Goal: Task Accomplishment & Management: Complete application form

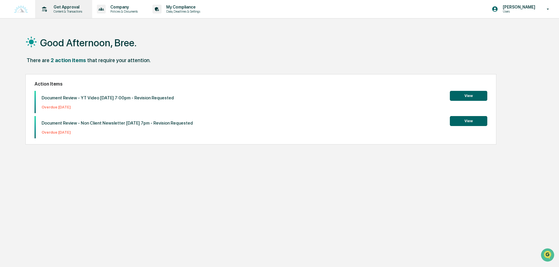
click at [77, 10] on p "Content & Transactions" at bounding box center [67, 11] width 36 height 4
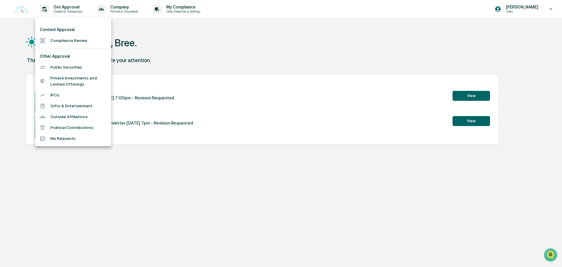
click at [71, 41] on li "Compliance Review" at bounding box center [73, 40] width 76 height 11
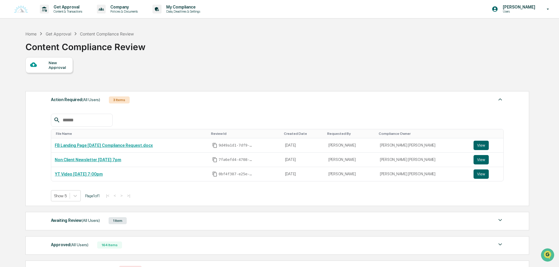
click at [128, 223] on div "Awaiting Review (All Users) 1 Item" at bounding box center [277, 220] width 453 height 8
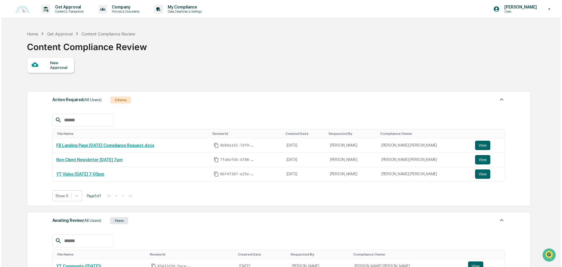
scroll to position [56, 0]
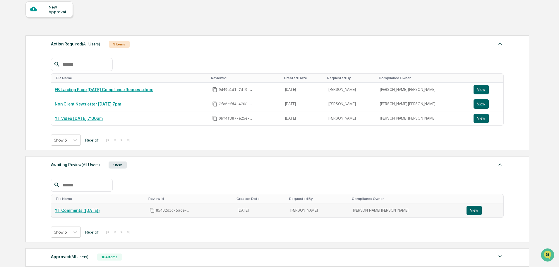
click at [80, 208] on link "YT Comments ([DATE])" at bounding box center [77, 210] width 45 height 5
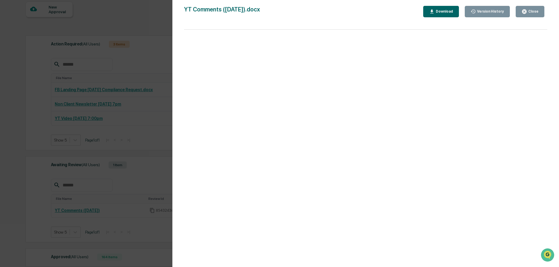
click at [537, 9] on div "Close" at bounding box center [532, 11] width 11 height 4
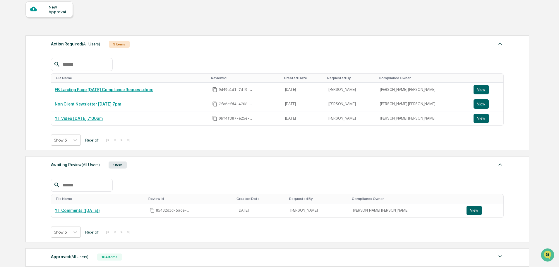
click at [60, 11] on div "New Approval" at bounding box center [59, 9] width 20 height 9
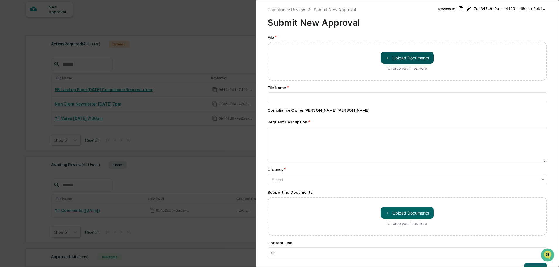
click at [418, 54] on button "＋ Upload Documents" at bounding box center [407, 58] width 53 height 12
type input "**********"
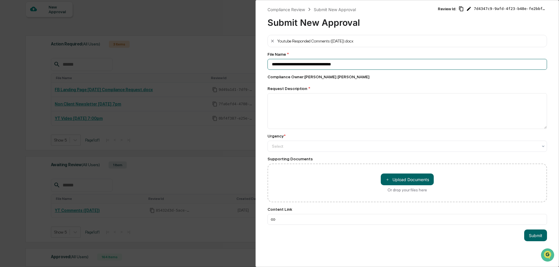
drag, startPoint x: 362, startPoint y: 63, endPoint x: 245, endPoint y: 71, distance: 116.7
click at [245, 71] on div "**********" at bounding box center [279, 133] width 559 height 267
click at [295, 112] on textarea at bounding box center [406, 111] width 279 height 36
paste textarea "**********"
type textarea "**********"
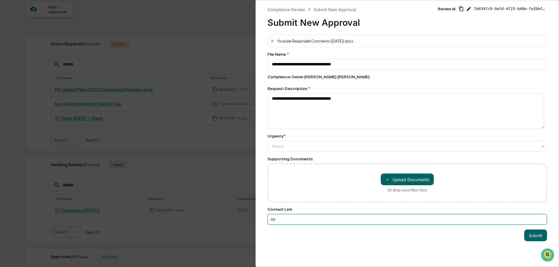
click at [461, 222] on input at bounding box center [406, 219] width 279 height 11
click at [326, 144] on div at bounding box center [405, 146] width 266 height 6
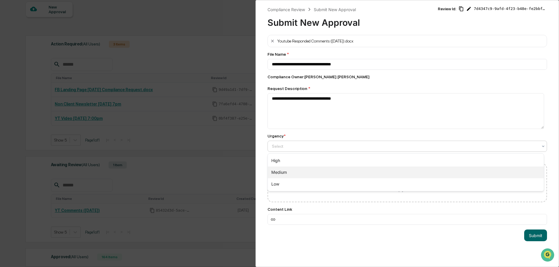
click at [282, 176] on div "Medium" at bounding box center [406, 172] width 276 height 12
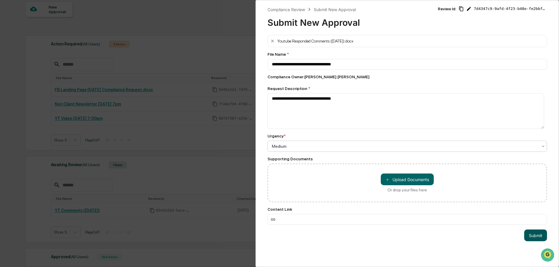
click at [525, 237] on button "Submit" at bounding box center [535, 235] width 23 height 12
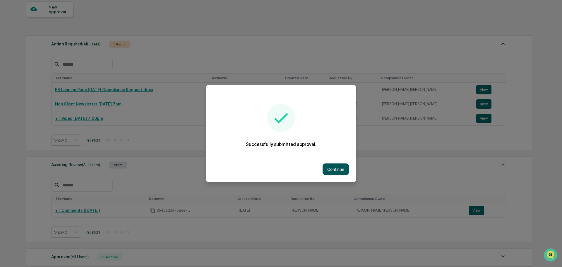
click at [333, 167] on button "Continue" at bounding box center [335, 169] width 26 height 12
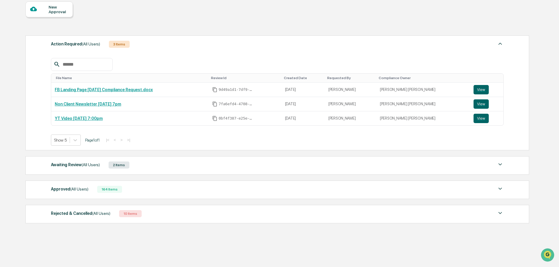
click at [95, 163] on span "(All Users)" at bounding box center [91, 164] width 18 height 5
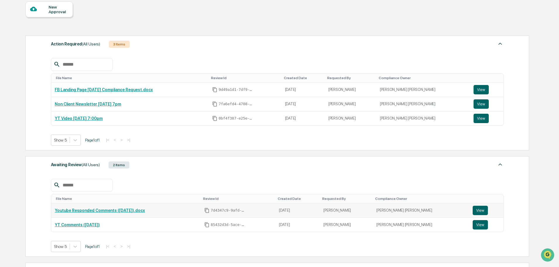
click at [83, 208] on link "Youtube Responded Comments ([DATE]).docx" at bounding box center [100, 210] width 90 height 5
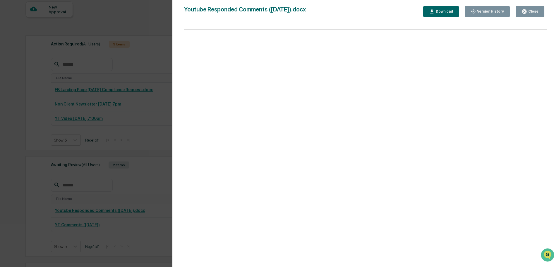
click at [531, 13] on div "Close" at bounding box center [532, 11] width 11 height 4
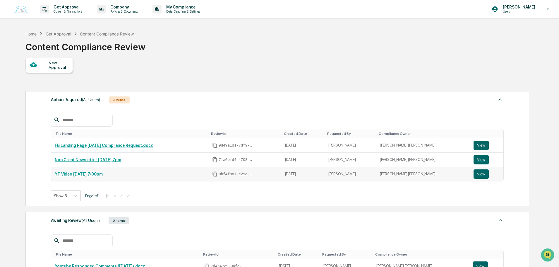
scroll to position [88, 0]
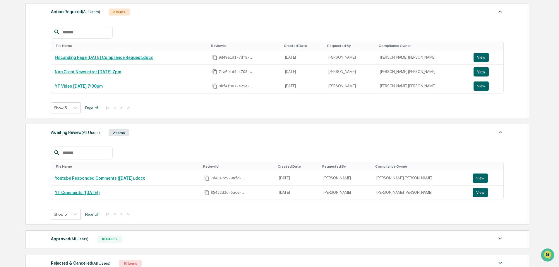
click at [150, 135] on div "Awaiting Review (All Users) 2 Items" at bounding box center [277, 132] width 453 height 8
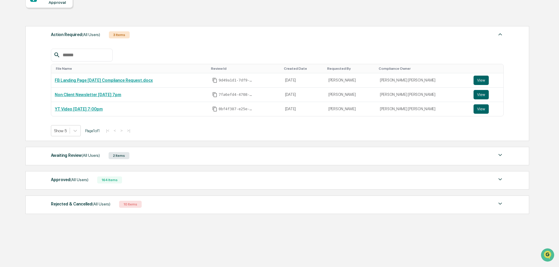
click at [150, 135] on div "Show 5 Page 1 of 1 |< < > >|" at bounding box center [277, 130] width 453 height 11
click at [150, 168] on div "Action Required (All Users) 3 Items File Name Review Id Created Date Requested …" at bounding box center [276, 119] width 503 height 193
click at [150, 155] on div "Awaiting Review (All Users) 2 Items" at bounding box center [277, 155] width 453 height 8
